Goal: Complete application form: Complete application form

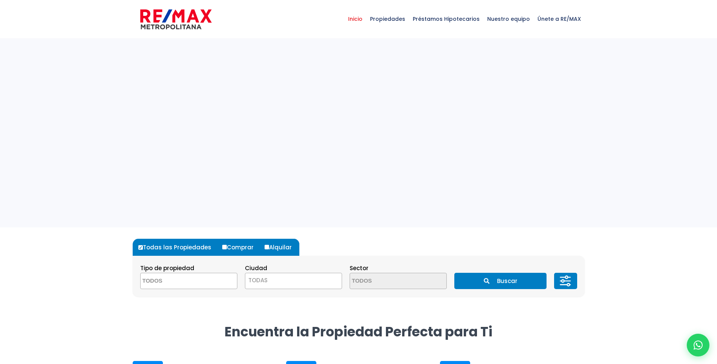
select select
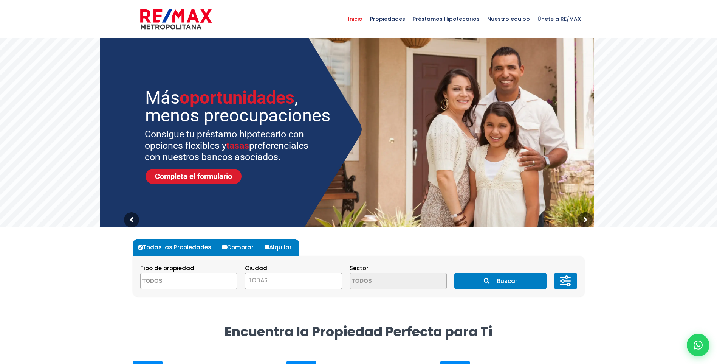
click at [207, 187] on sr7-img at bounding box center [235, 129] width 271 height 219
click at [207, 183] on link "Completa el formulario" at bounding box center [194, 176] width 96 height 15
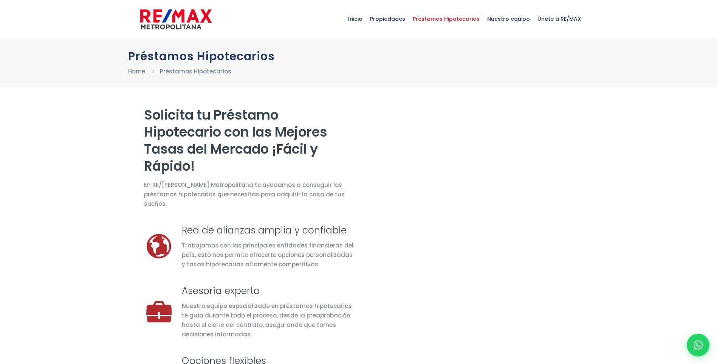
select select "DO"
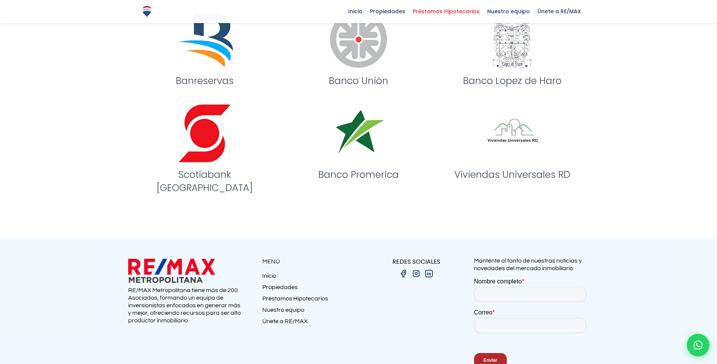
scroll to position [953, 0]
